Goal: Transaction & Acquisition: Obtain resource

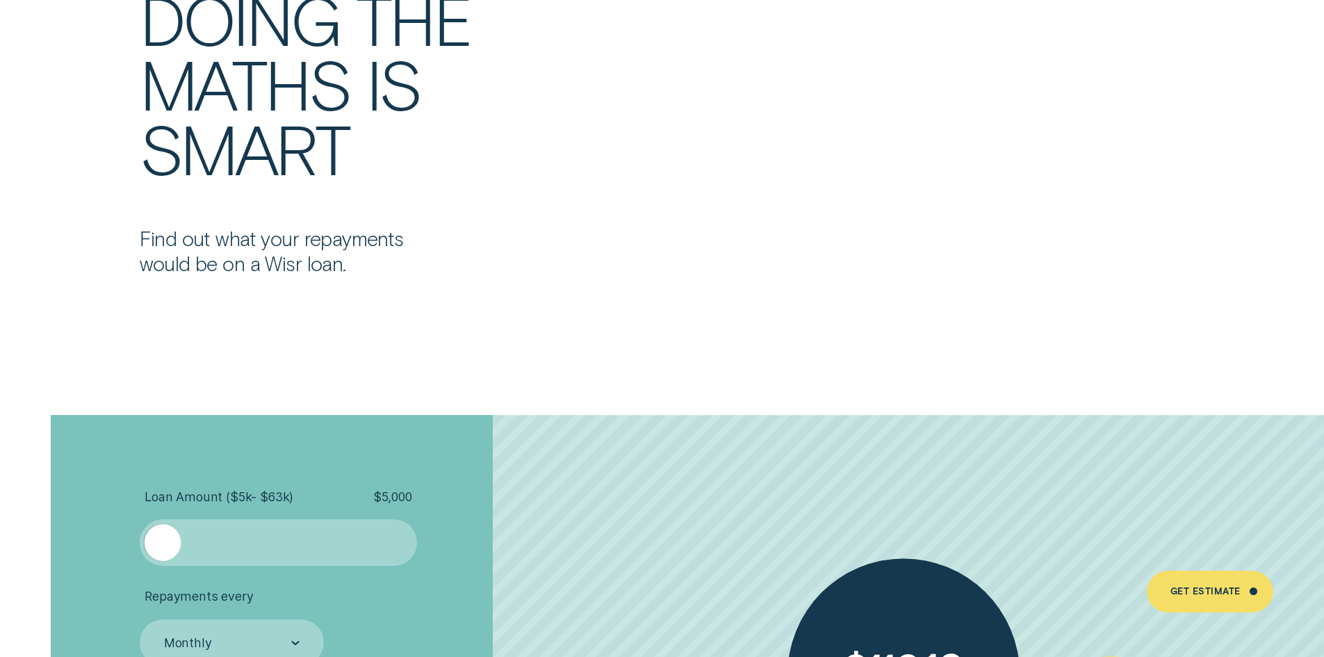
scroll to position [3243, 0]
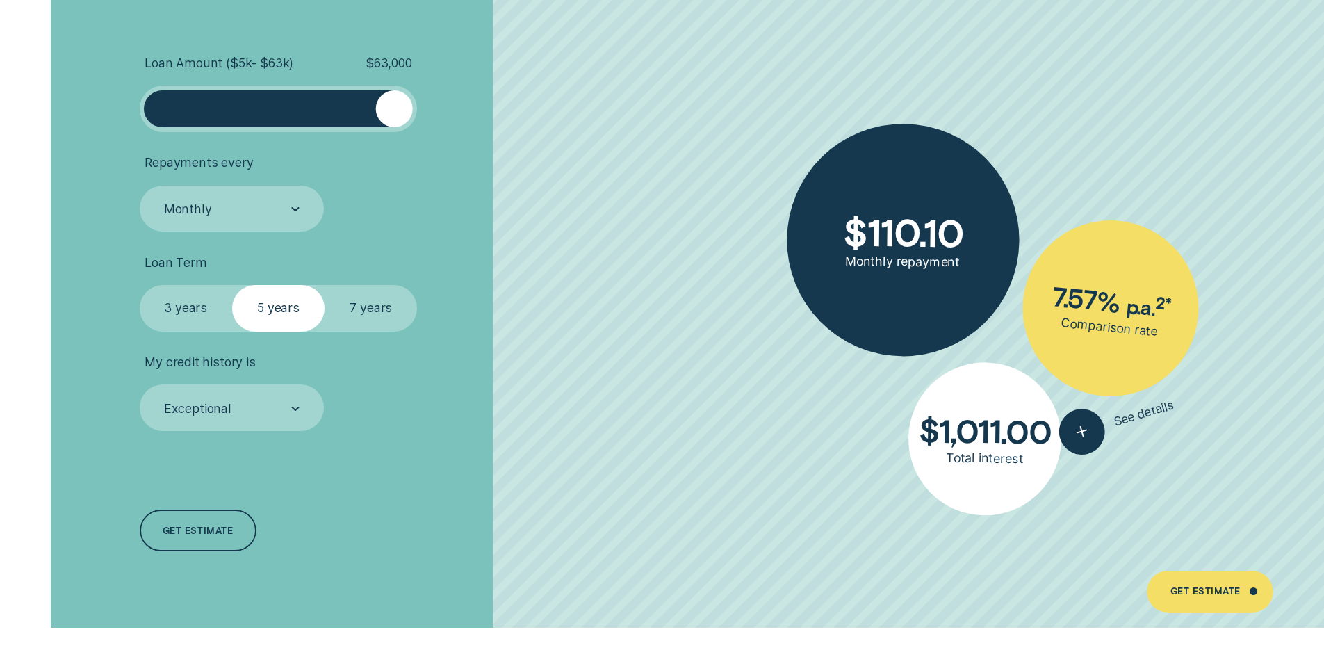
drag, startPoint x: 167, startPoint y: 111, endPoint x: 416, endPoint y: 124, distance: 249.2
click at [416, 124] on div "Loan Amount ( $5k - $63k ) $ 63,000" at bounding box center [279, 94] width 278 height 76
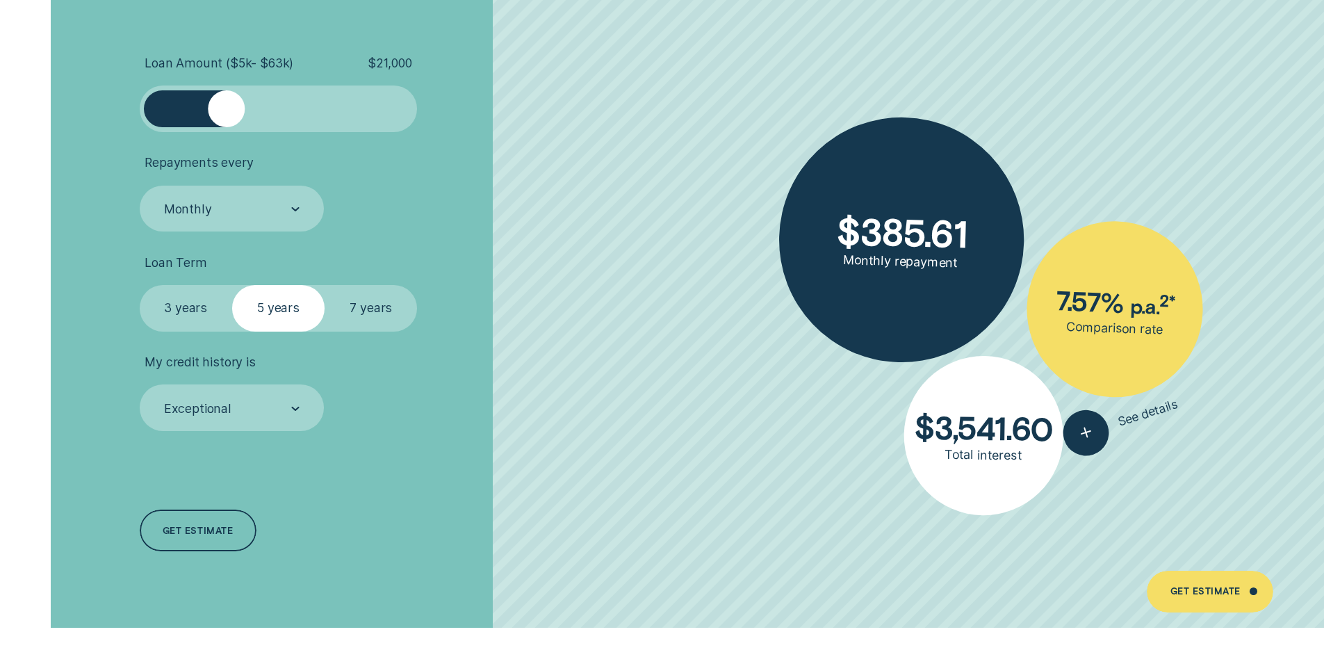
drag, startPoint x: 392, startPoint y: 113, endPoint x: 225, endPoint y: 115, distance: 166.8
click at [225, 115] on div at bounding box center [226, 108] width 37 height 37
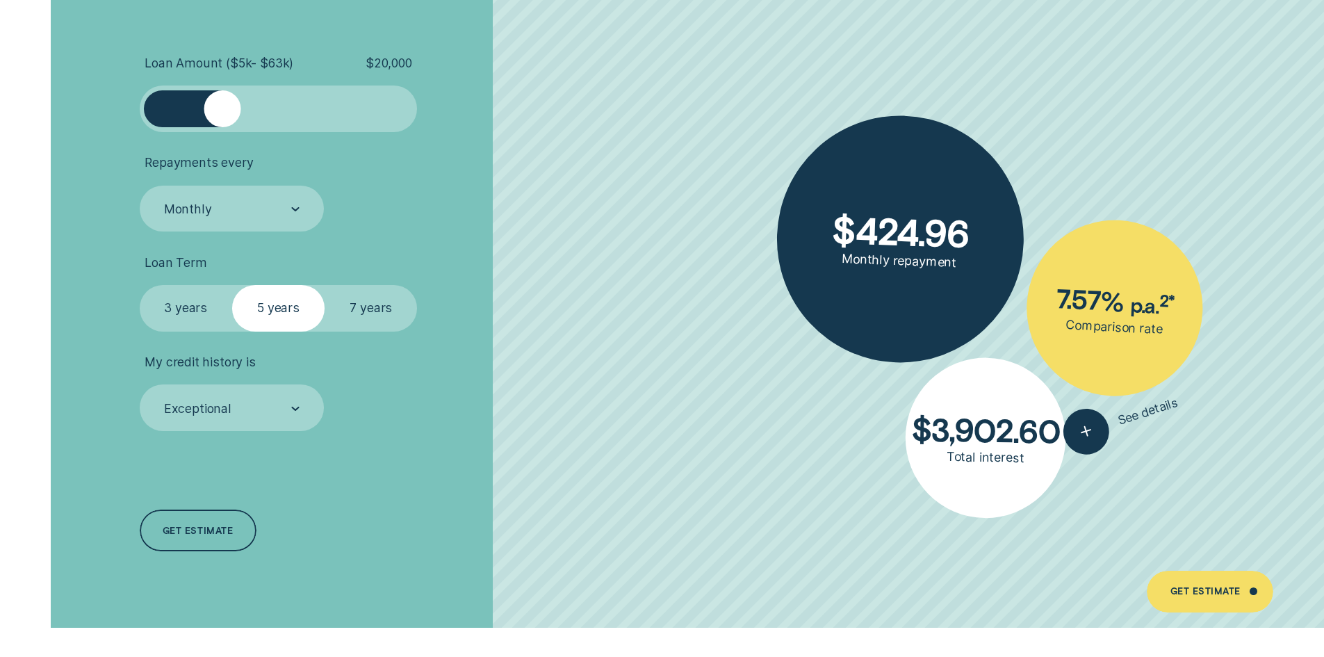
click at [224, 108] on div at bounding box center [222, 108] width 37 height 37
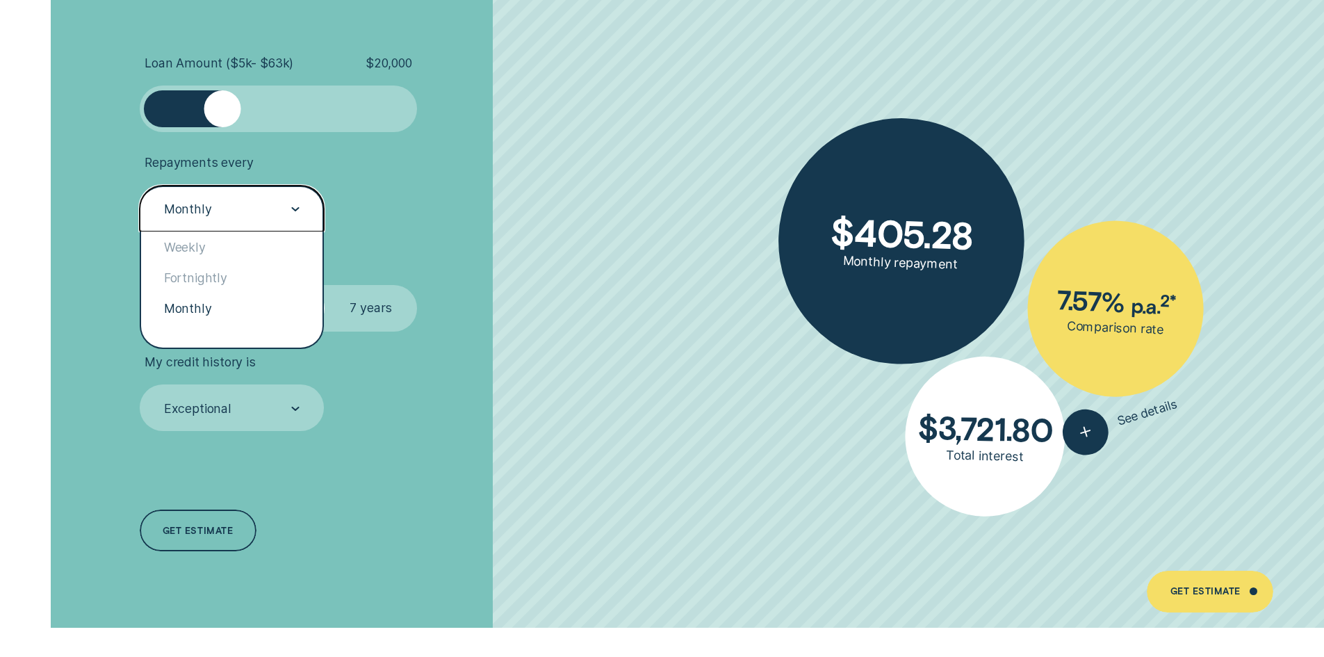
click at [294, 206] on div at bounding box center [295, 209] width 8 height 45
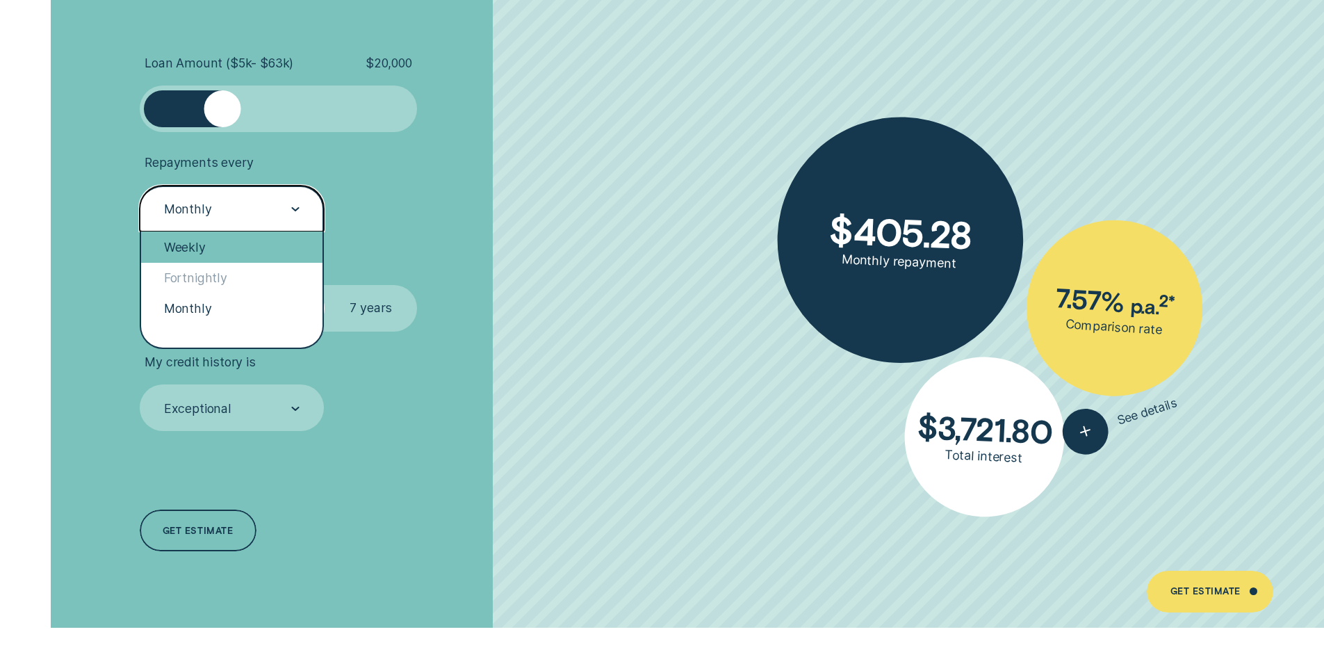
click at [181, 246] on div "Weekly" at bounding box center [232, 246] width 182 height 31
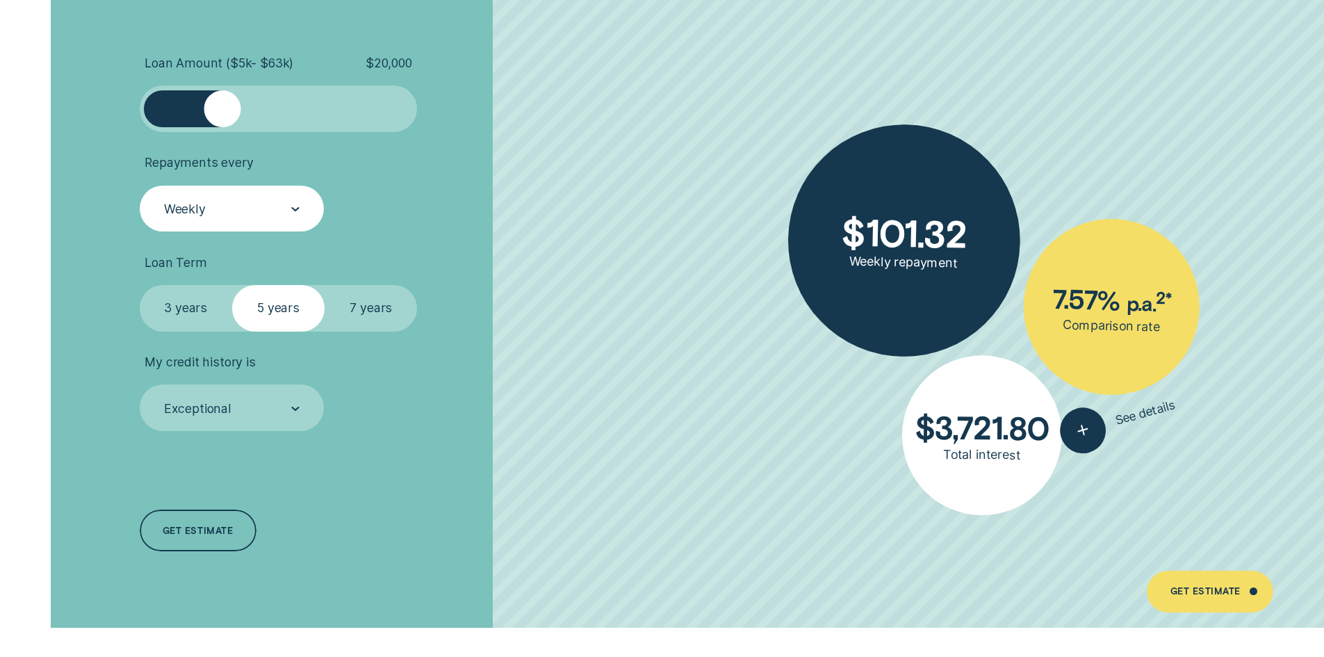
click at [363, 302] on label "7 years" at bounding box center [371, 308] width 92 height 47
click at [325, 285] on input "7 years" at bounding box center [325, 285] width 0 height 0
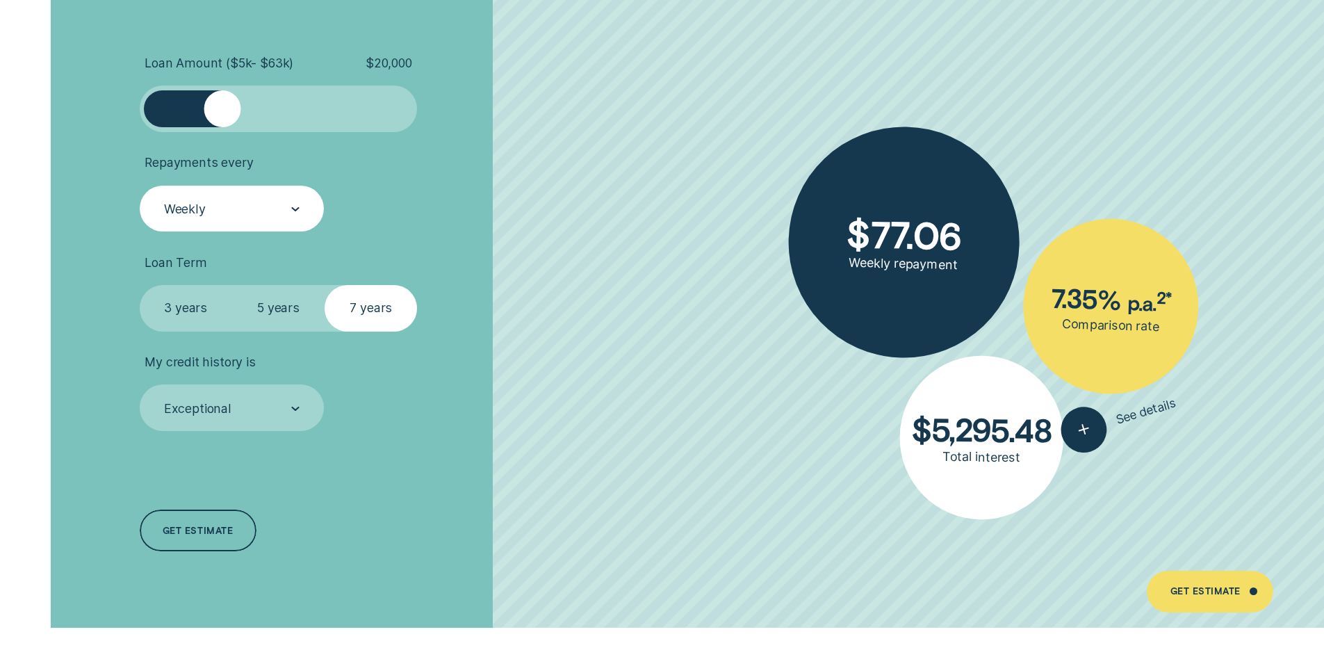
click at [271, 305] on label "5 years" at bounding box center [278, 308] width 92 height 47
click at [232, 285] on input "5 years" at bounding box center [232, 285] width 0 height 0
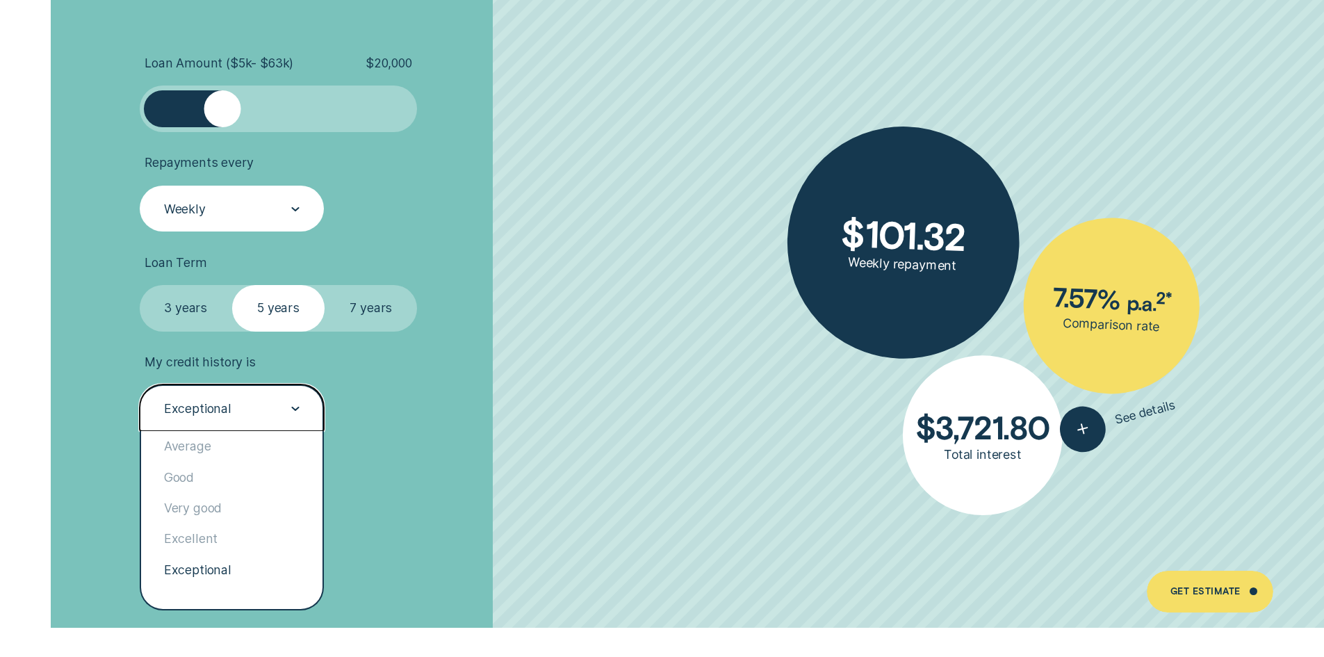
click at [292, 405] on div at bounding box center [295, 408] width 8 height 45
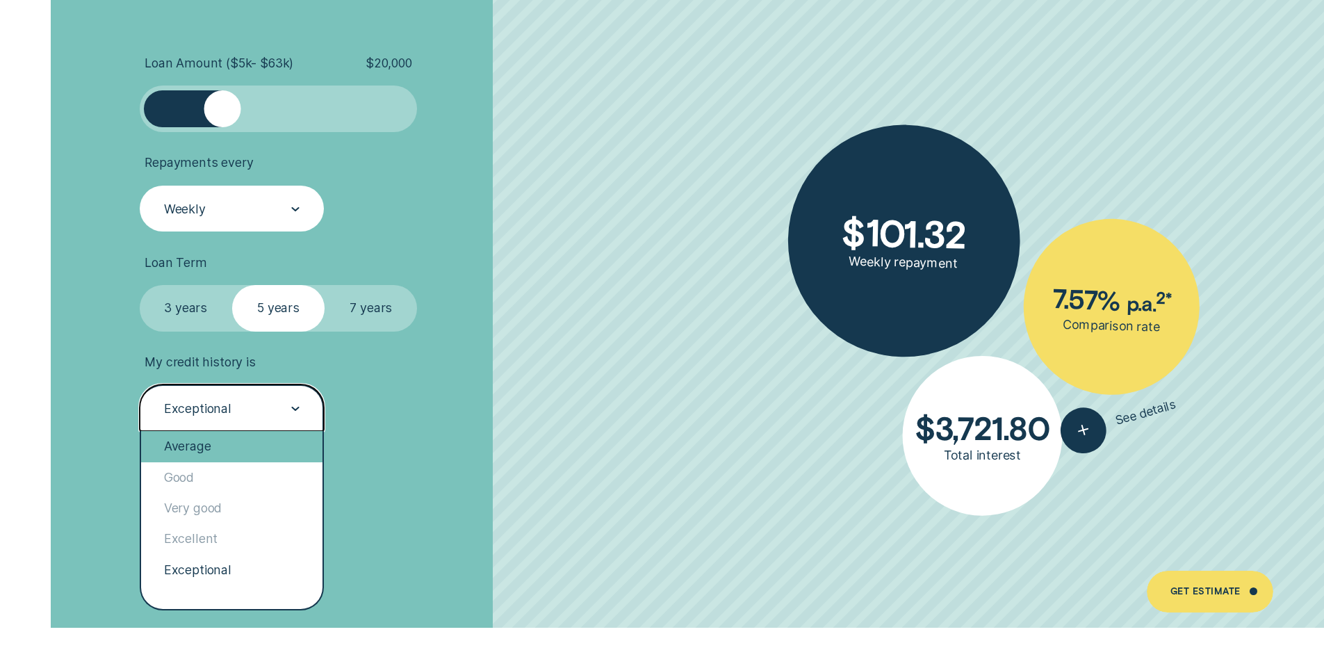
click at [188, 444] on div "Average" at bounding box center [232, 446] width 182 height 31
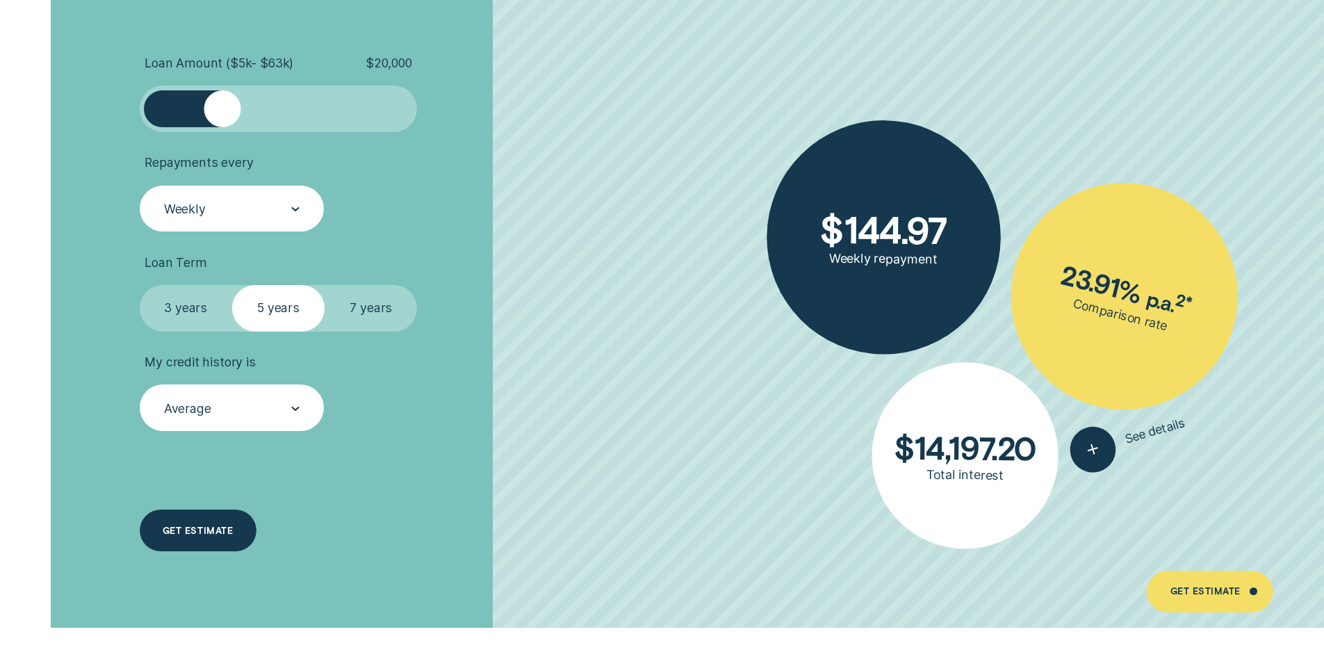
click at [195, 527] on div "Get estimate" at bounding box center [198, 531] width 70 height 8
